Goal: Use online tool/utility: Utilize a website feature to perform a specific function

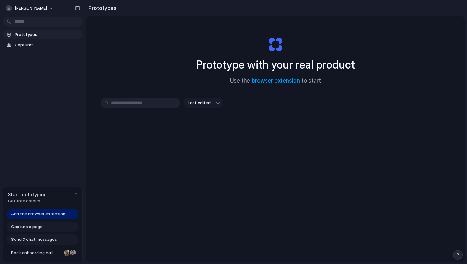
click at [56, 229] on div "Capture a page" at bounding box center [43, 227] width 72 height 10
click at [31, 225] on span "Capture a page" at bounding box center [26, 227] width 31 height 6
click at [41, 211] on span "Add the browser extension" at bounding box center [38, 214] width 54 height 6
click at [47, 213] on span "Add the browser extension" at bounding box center [38, 214] width 54 height 6
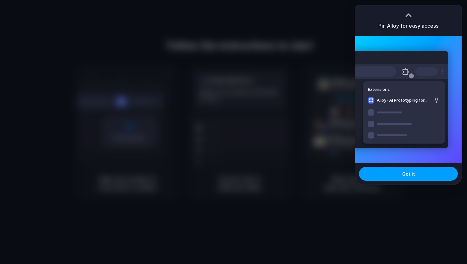
click at [402, 177] on button "Got it" at bounding box center [408, 174] width 99 height 14
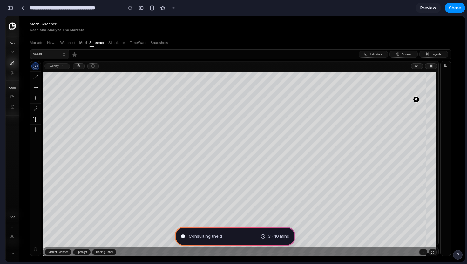
type input "**********"
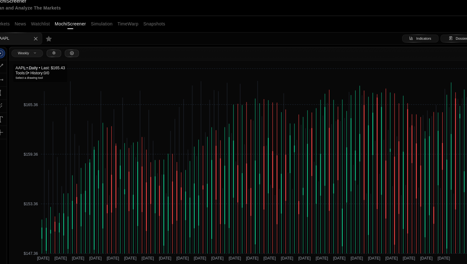
click at [137, 94] on icon at bounding box center [137, 143] width 1 height 118
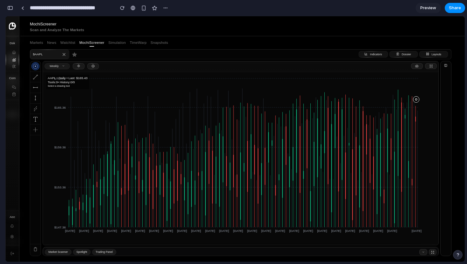
drag, startPoint x: 179, startPoint y: 119, endPoint x: 215, endPoint y: 63, distance: 66.9
click at [215, 63] on div "Weekly 2024-01-01 2024-01-05 2024-01-09 2024-01-13 2024-01-17 2024-01-21 2024-0…" at bounding box center [241, 153] width 396 height 184
click at [215, 63] on div "Weekly" at bounding box center [240, 66] width 395 height 11
click at [69, 43] on button "Watchlist" at bounding box center [67, 42] width 15 height 5
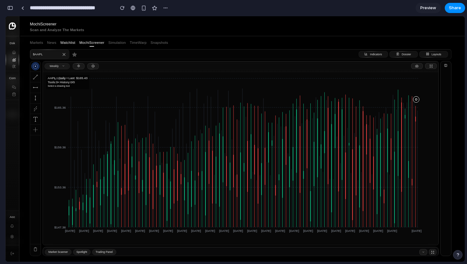
click at [70, 42] on button "Watchlist" at bounding box center [67, 42] width 15 height 5
click at [27, 63] on main "MochiScreener Scan and Analyze The Markets Markets News Watchlist MochiScreener…" at bounding box center [241, 138] width 448 height 245
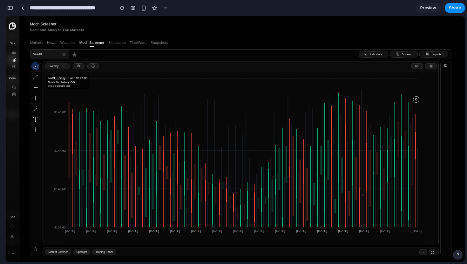
click at [311, 92] on icon "[DATE] [DATE] [DATE] [DATE] [DATE] [DATE] [DATE] [DATE] [DATE] [DATE] [DATE] [D…" at bounding box center [238, 157] width 391 height 171
click at [110, 252] on button "Trading Panel" at bounding box center [104, 252] width 24 height 6
drag, startPoint x: 317, startPoint y: 208, endPoint x: 189, endPoint y: 216, distance: 128.2
click at [189, 216] on icon "[DATE] [DATE] [DATE] [DATE] [DATE] [DATE] [DATE] [DATE] [DATE] [DATE] [DATE] [D…" at bounding box center [238, 157] width 391 height 171
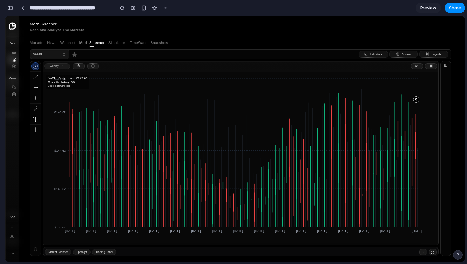
drag, startPoint x: 189, startPoint y: 216, endPoint x: 301, endPoint y: 184, distance: 116.3
click at [303, 184] on icon "[DATE] [DATE] [DATE] [DATE] [DATE] [DATE] [DATE] [DATE] [DATE] [DATE] [DATE] [D…" at bounding box center [238, 157] width 391 height 171
click at [430, 57] on div "Layouts" at bounding box center [433, 54] width 29 height 6
click at [430, 57] on div at bounding box center [428, 57] width 14 height 0
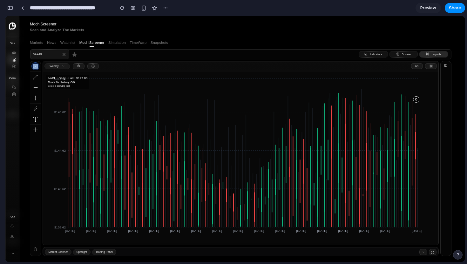
click at [430, 56] on button "Layouts" at bounding box center [433, 54] width 29 height 6
click at [430, 49] on div "$AAPL Indicators Dossier Layouts Weekly [DATE] [DATE] [DATE] [DATE] [DATE] [DAT…" at bounding box center [240, 150] width 421 height 208
click at [429, 51] on div at bounding box center [432, 51] width 14 height 0
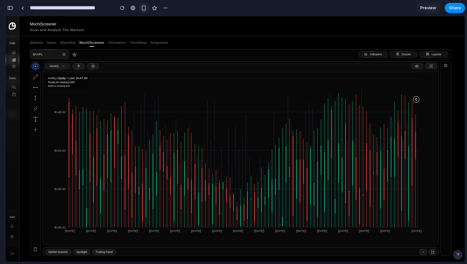
click at [144, 8] on div "button" at bounding box center [143, 7] width 5 height 5
